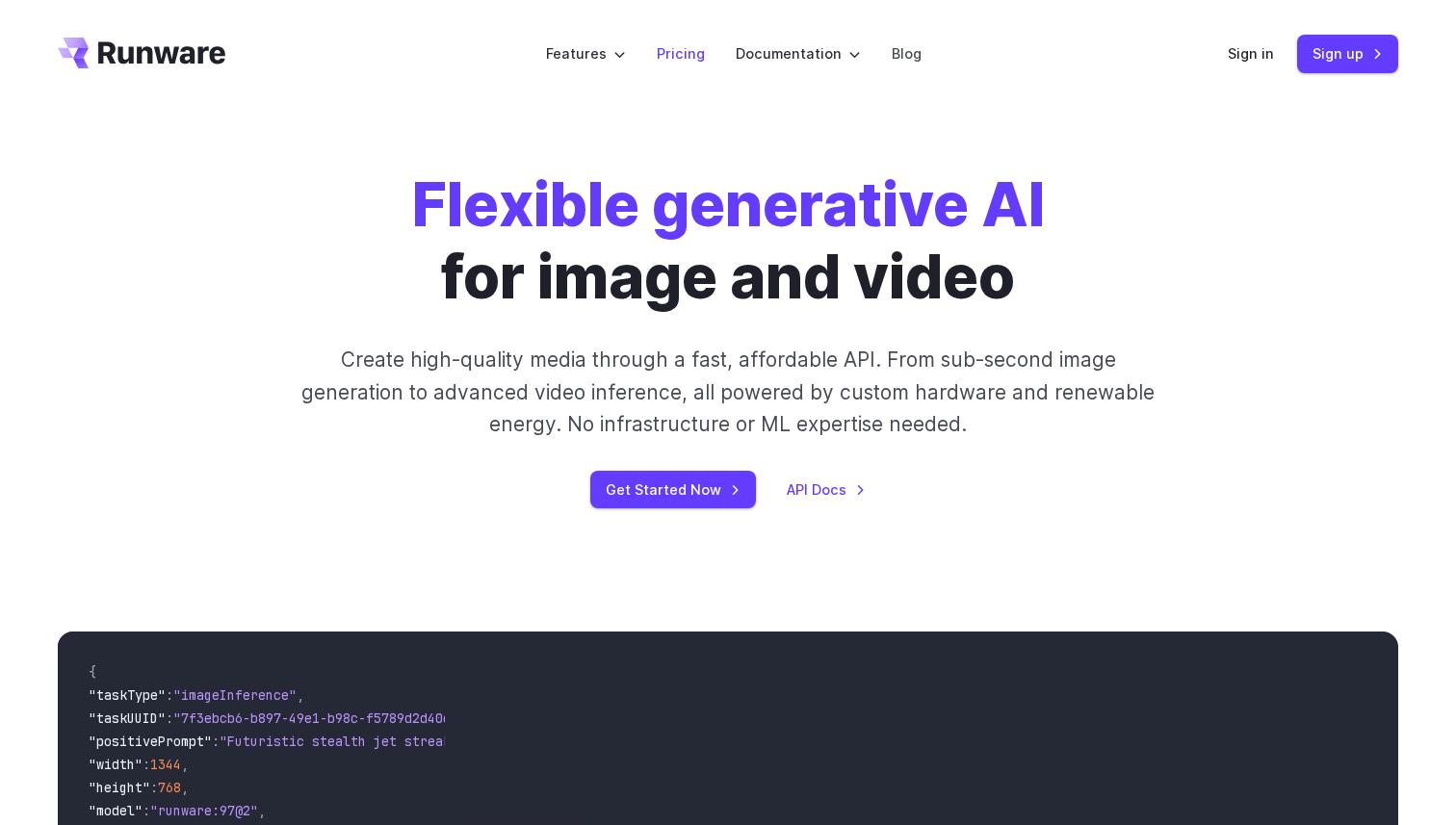
click at [679, 41] on li "Pricing" at bounding box center [681, 53] width 79 height 53
click at [681, 58] on link "Pricing" at bounding box center [681, 53] width 48 height 23
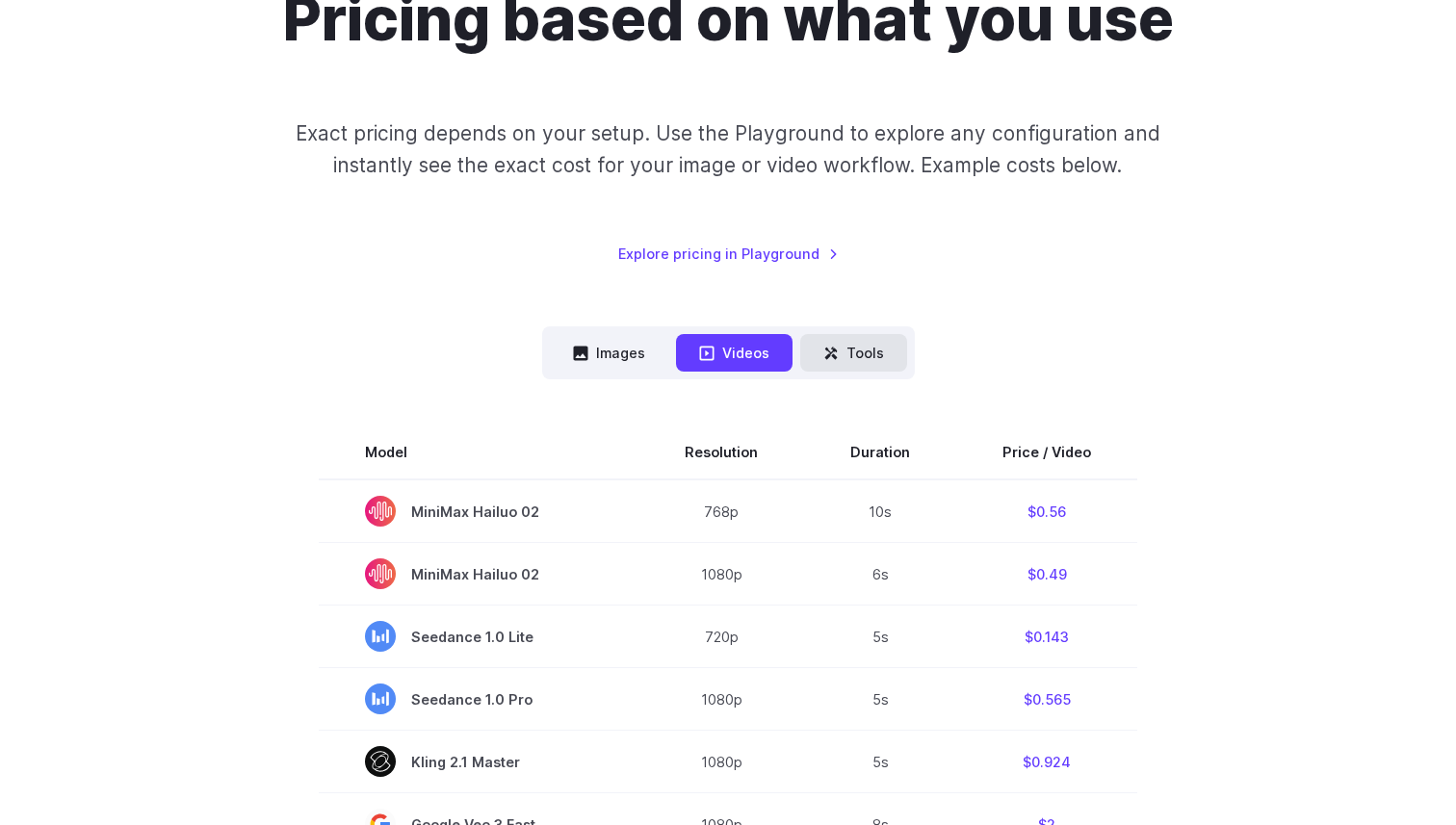
scroll to position [358, 0]
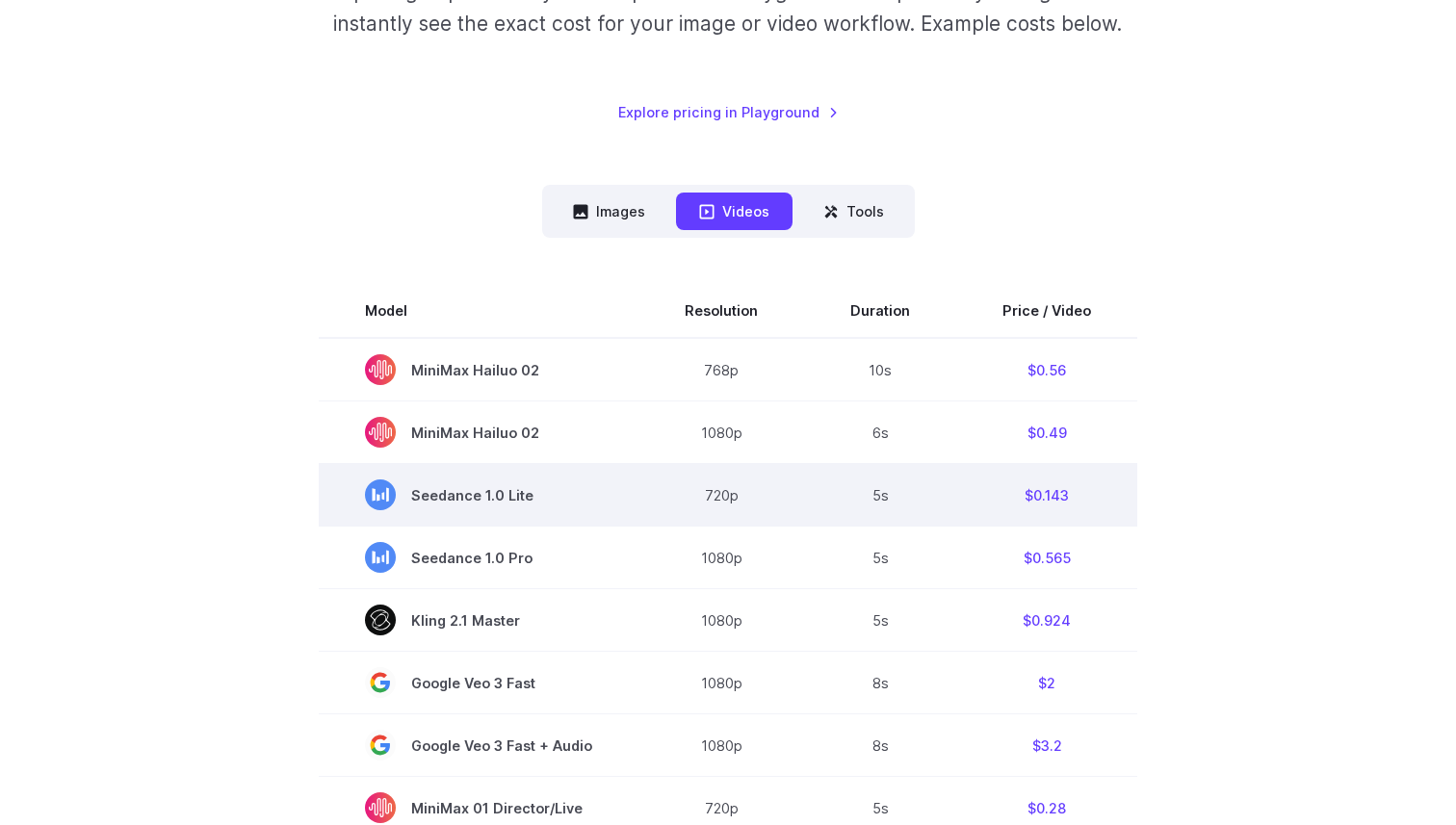
click at [880, 501] on td "5s" at bounding box center [880, 496] width 152 height 63
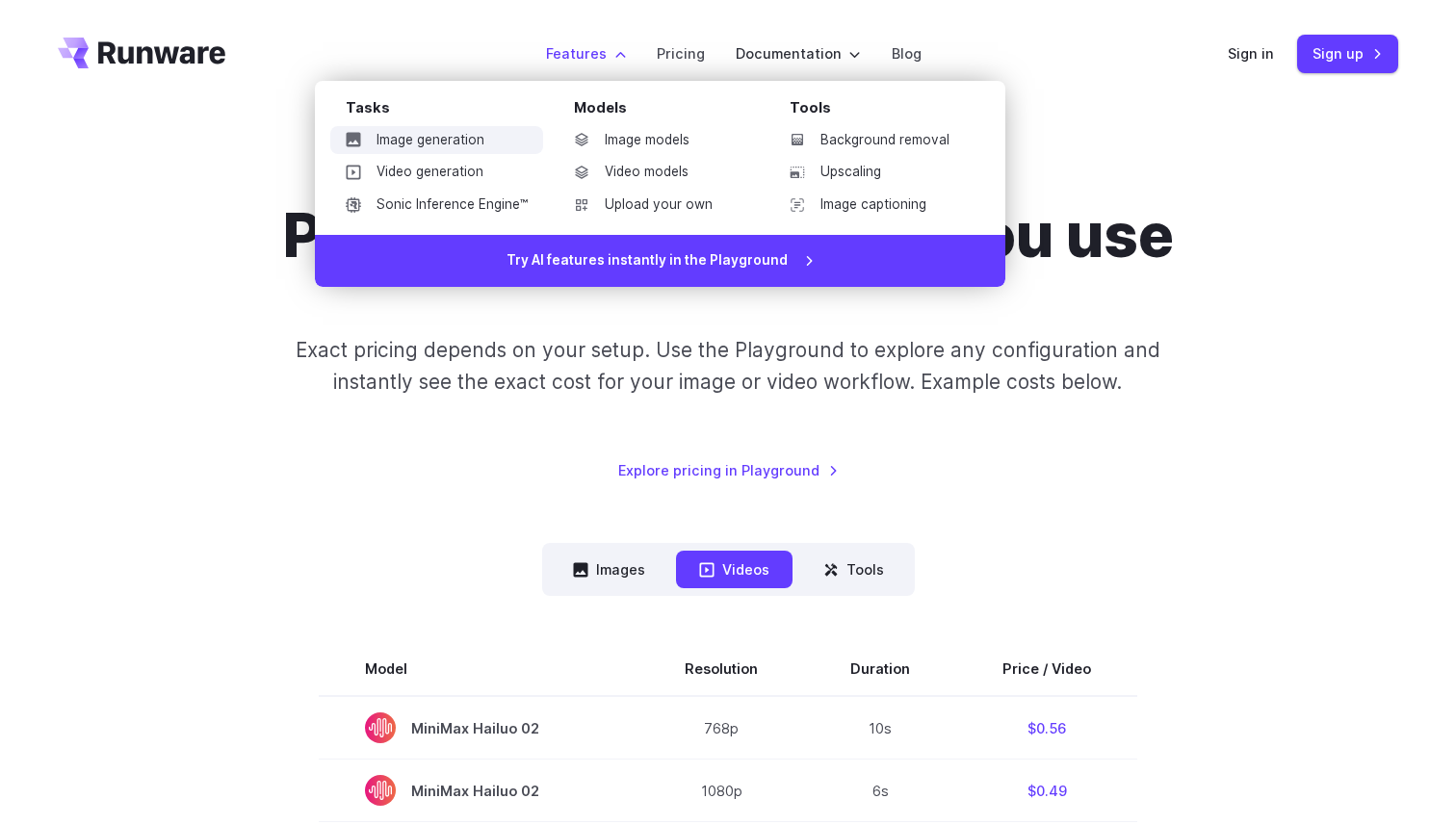
click at [425, 150] on link "Image generation" at bounding box center [437, 140] width 212 height 29
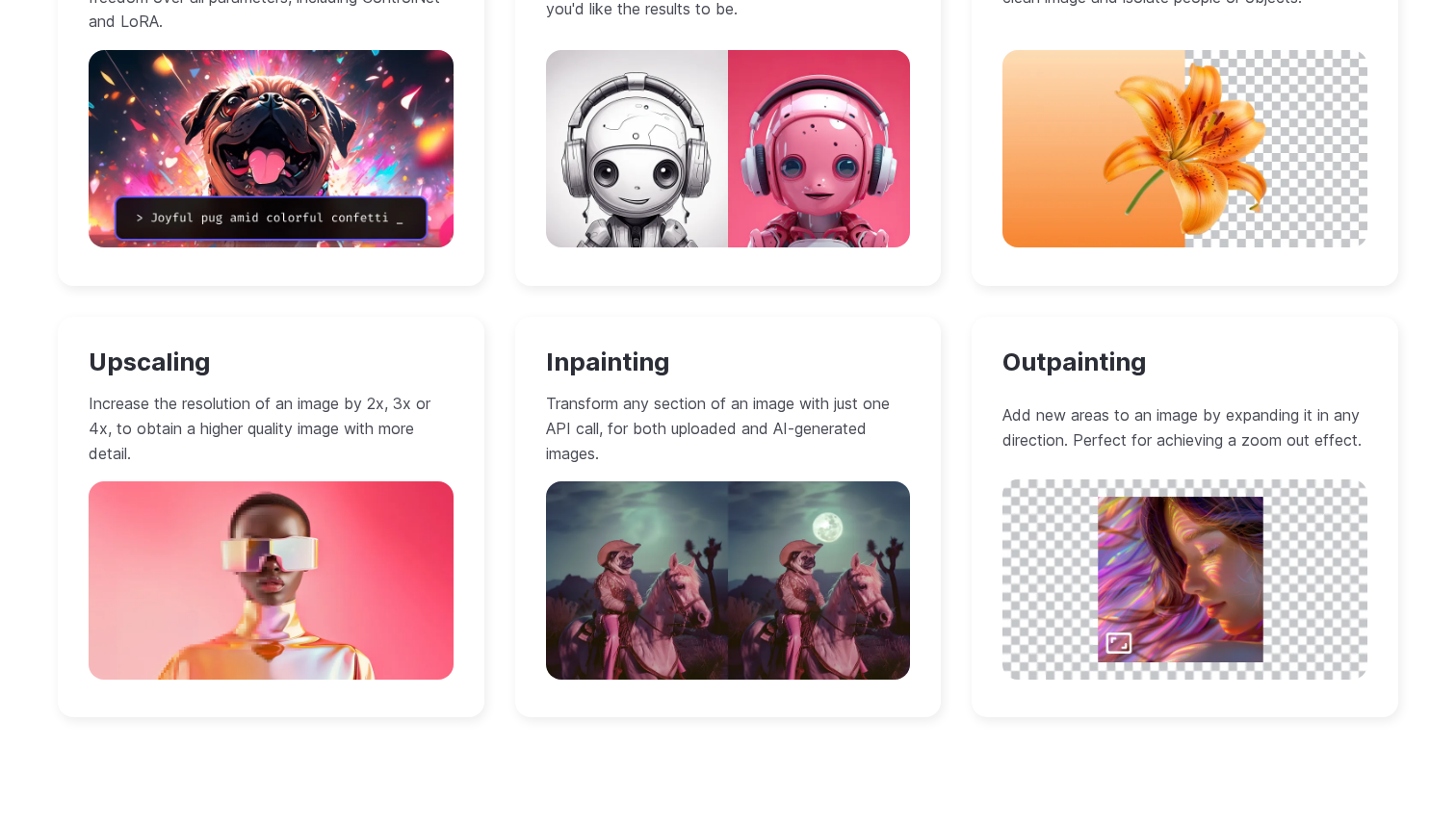
scroll to position [1987, 0]
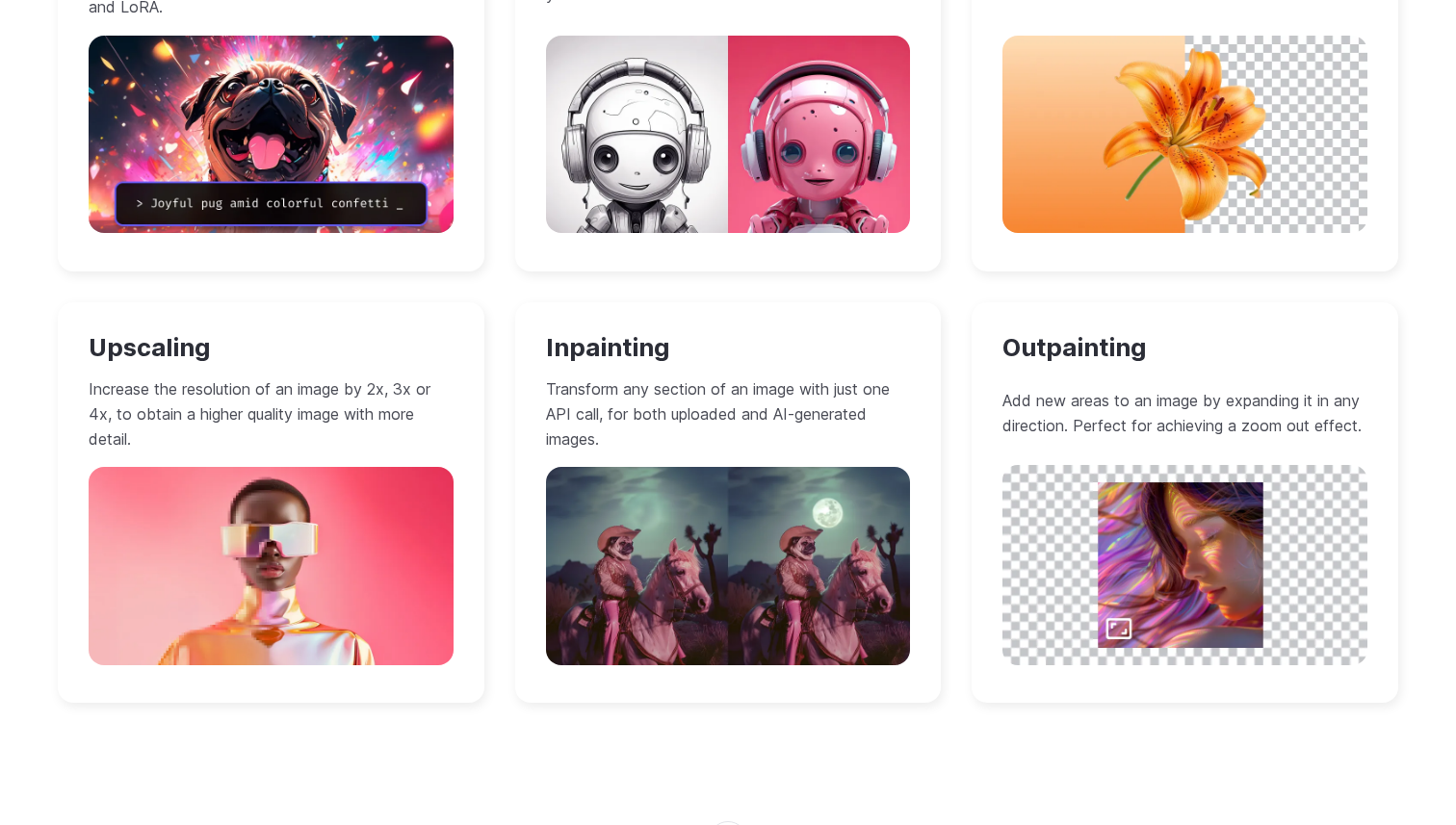
click at [344, 482] on img at bounding box center [271, 565] width 365 height 198
click at [326, 526] on img at bounding box center [271, 565] width 365 height 198
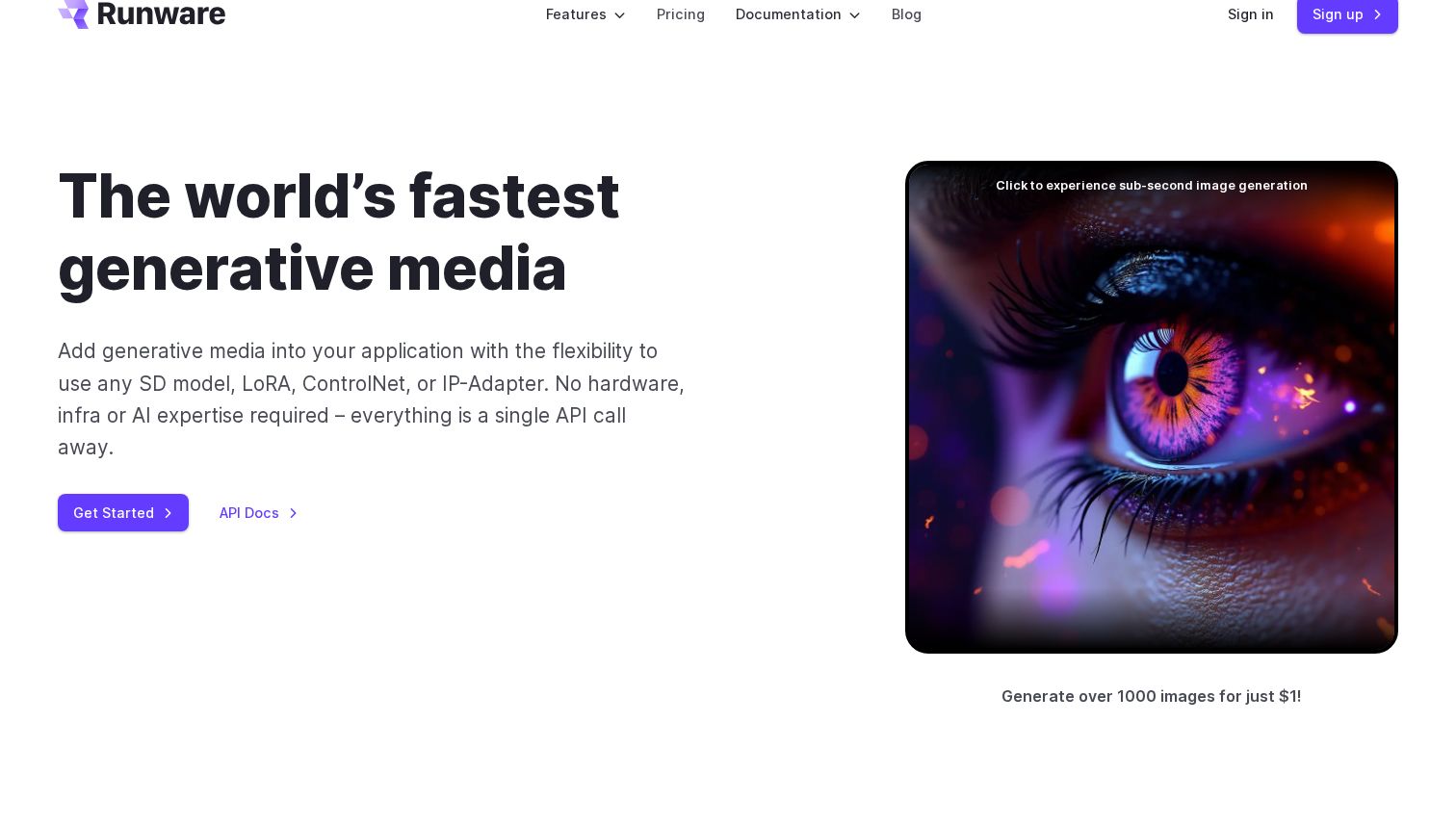
scroll to position [0, 0]
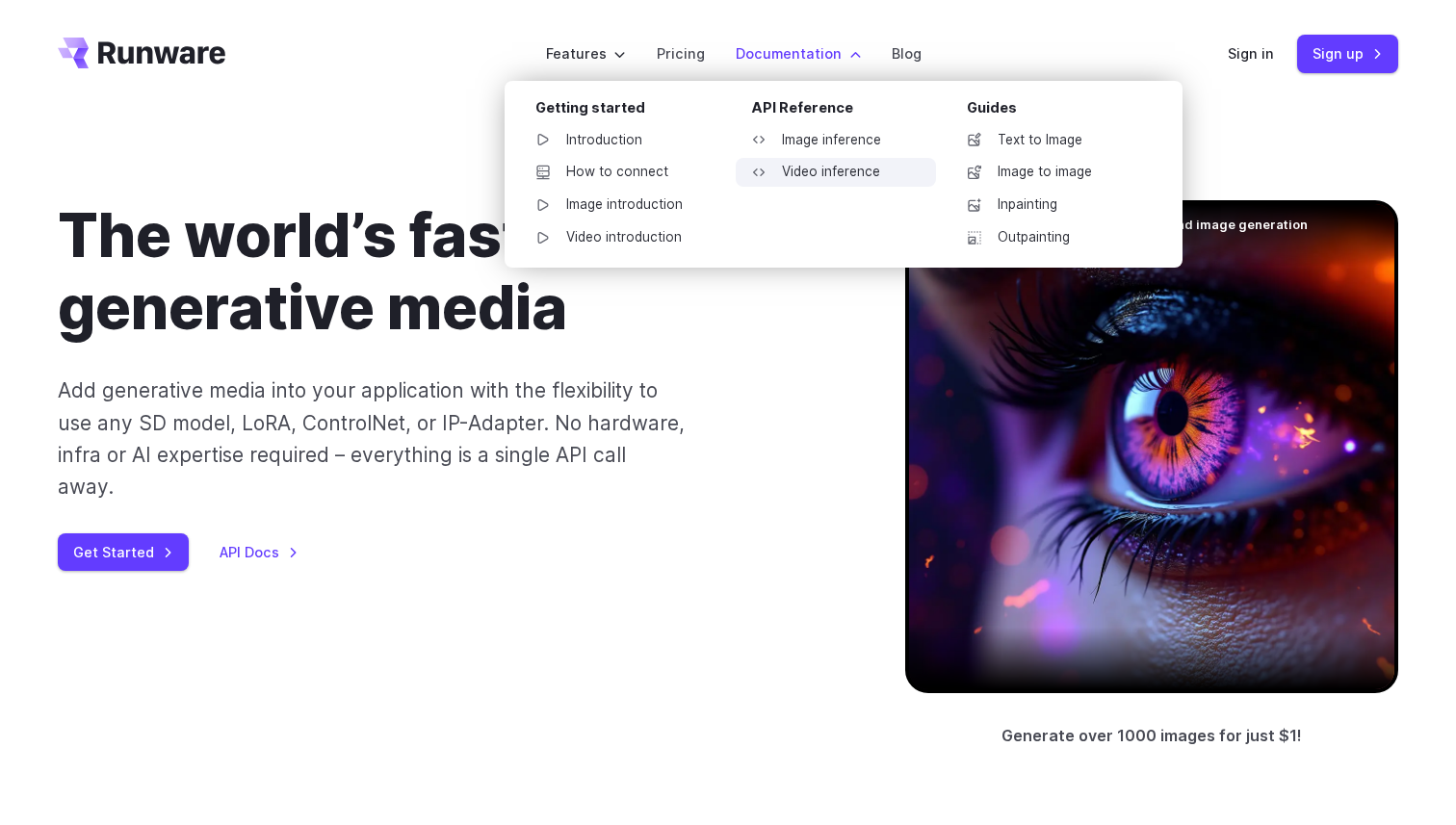
click at [804, 173] on link "Video inference" at bounding box center [836, 172] width 201 height 29
